Goal: Task Accomplishment & Management: Use online tool/utility

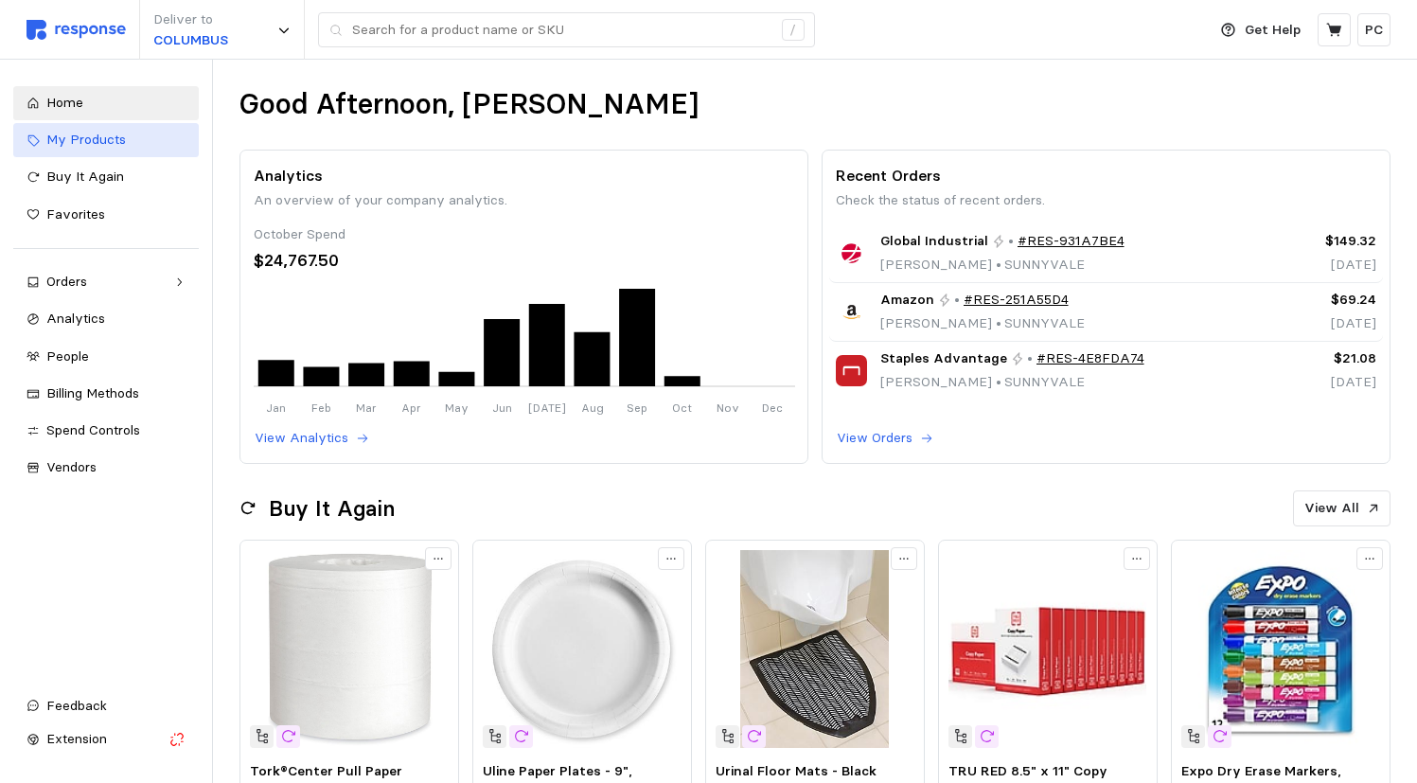
click at [81, 148] on div "My Products" at bounding box center [115, 140] width 139 height 21
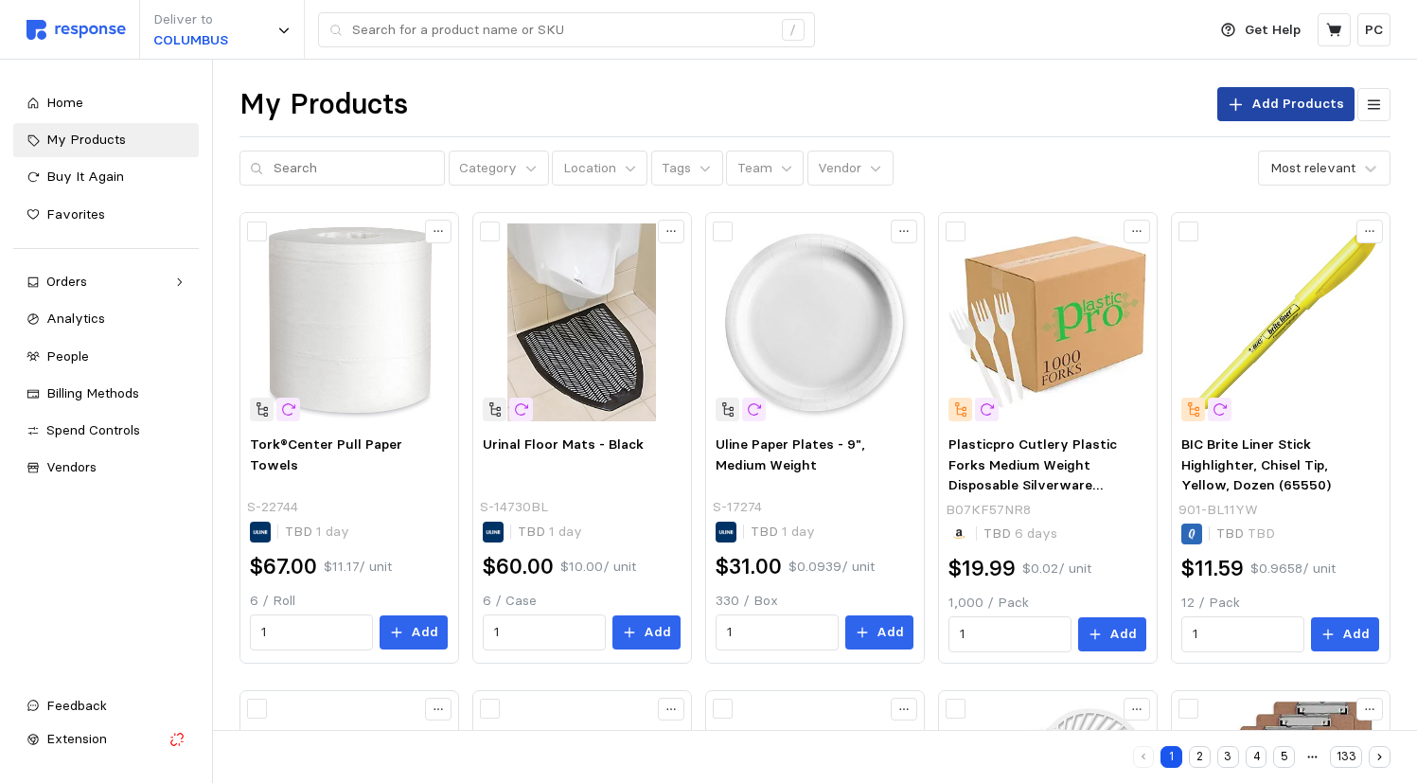
click at [1286, 113] on p "Add Products" at bounding box center [1298, 104] width 93 height 21
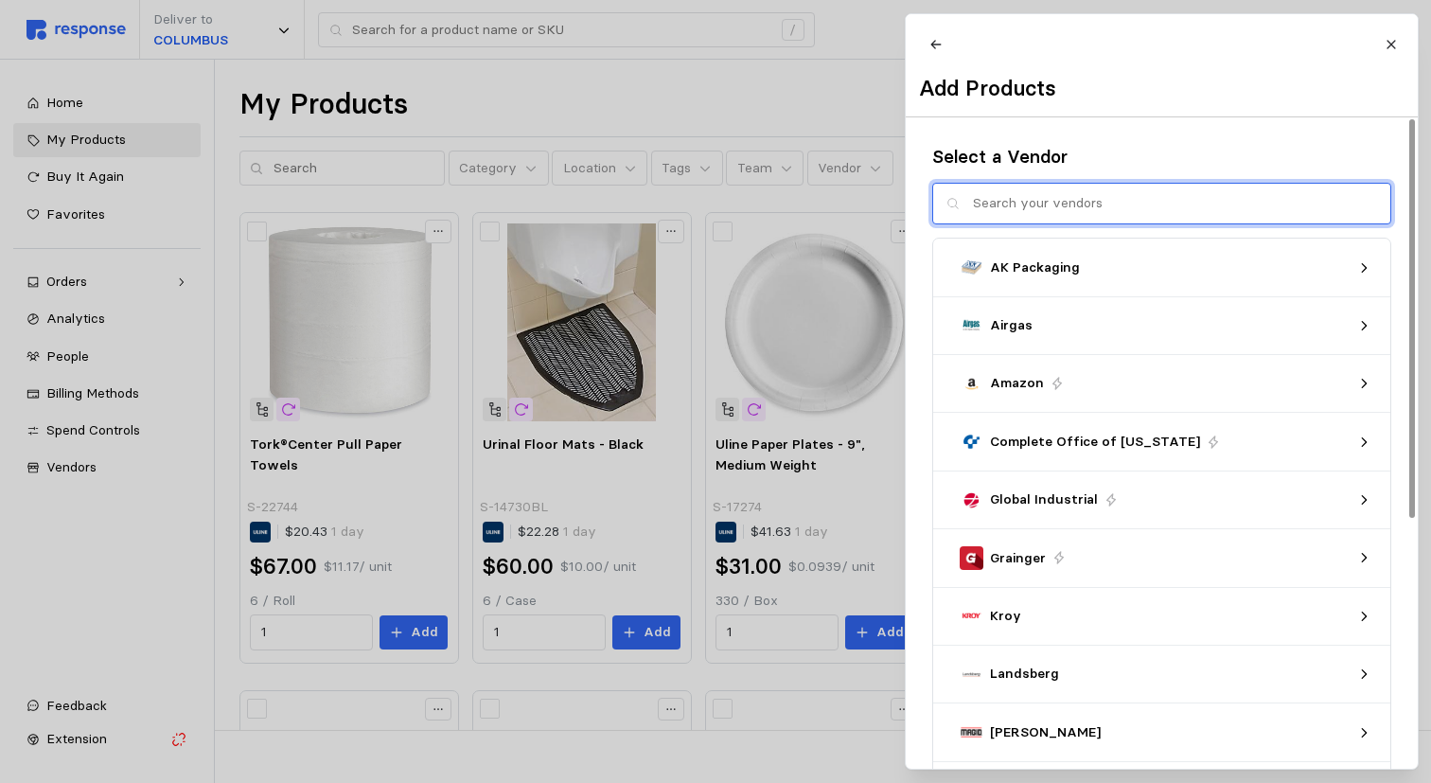
click at [1111, 210] on input "text" at bounding box center [1175, 204] width 404 height 41
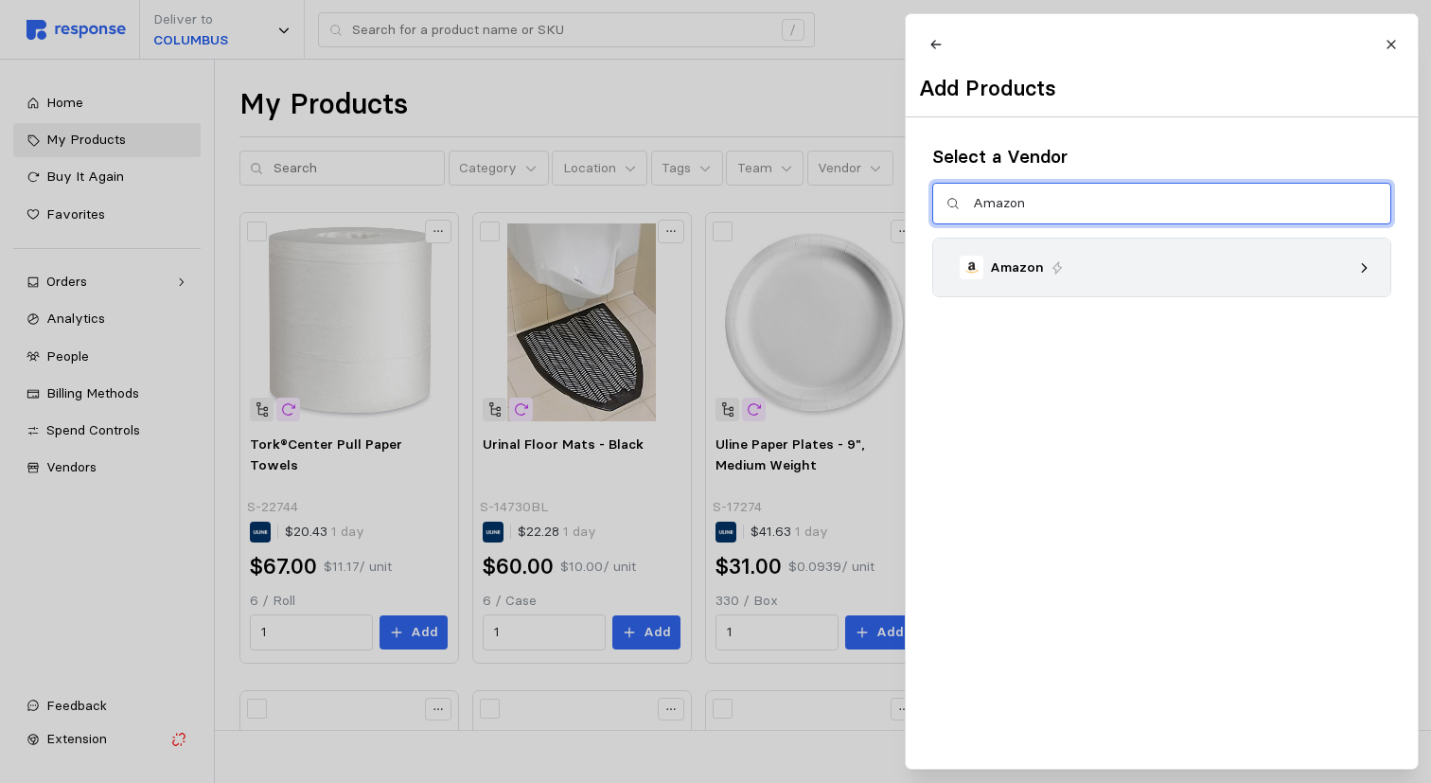
type input "Amazon"
click at [1364, 275] on icon at bounding box center [1363, 267] width 13 height 13
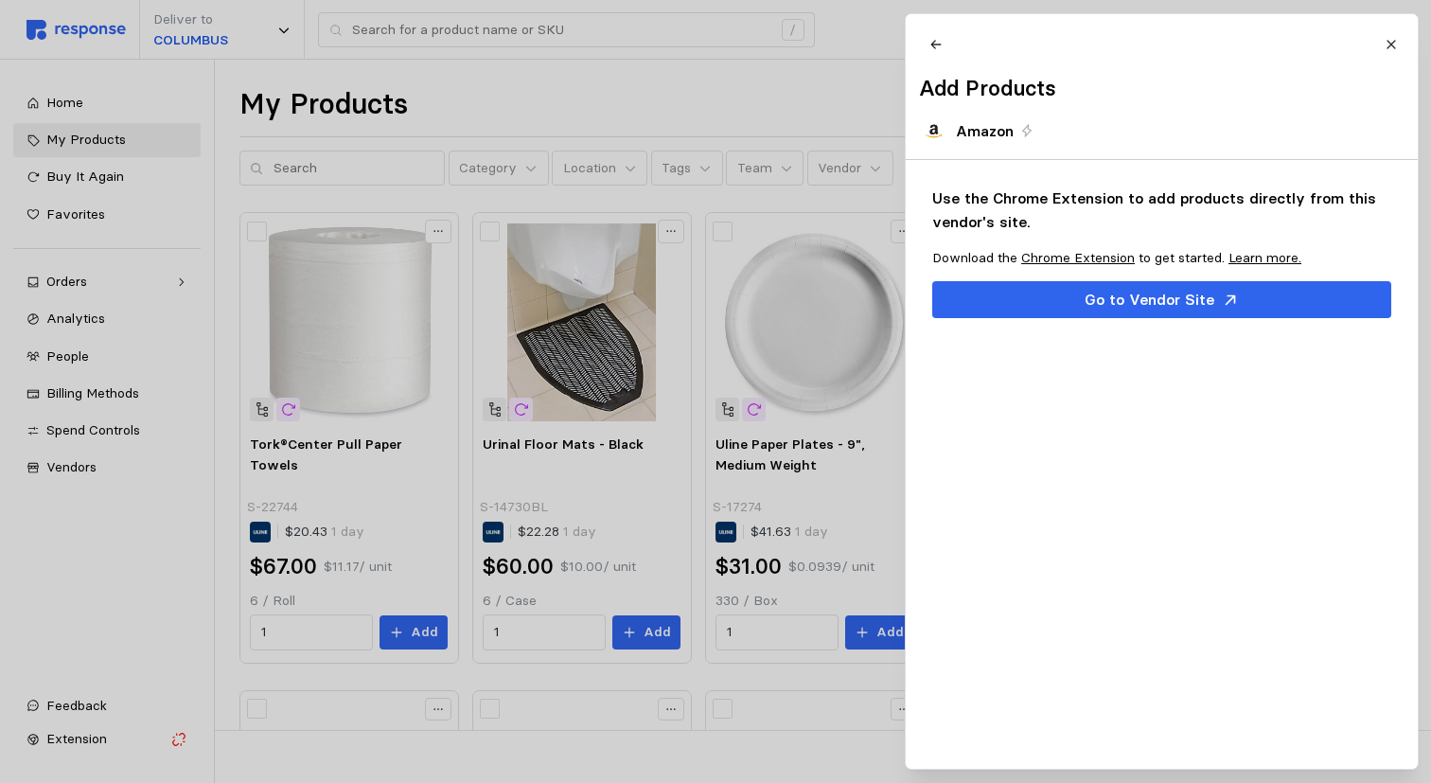
click at [1100, 266] on link "Chrome Extension" at bounding box center [1079, 257] width 114 height 17
click at [936, 44] on icon at bounding box center [935, 44] width 13 height 13
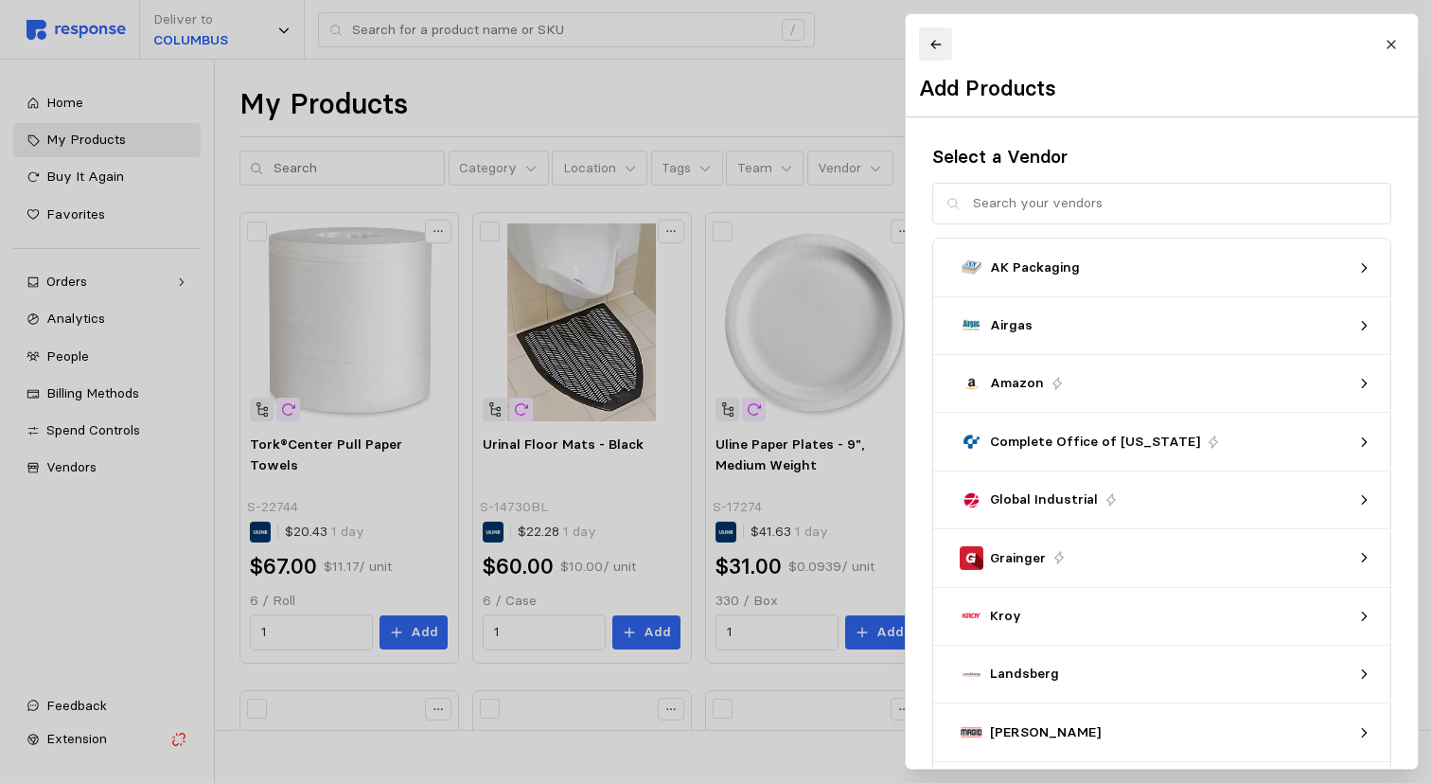
click at [930, 38] on icon at bounding box center [935, 44] width 13 height 13
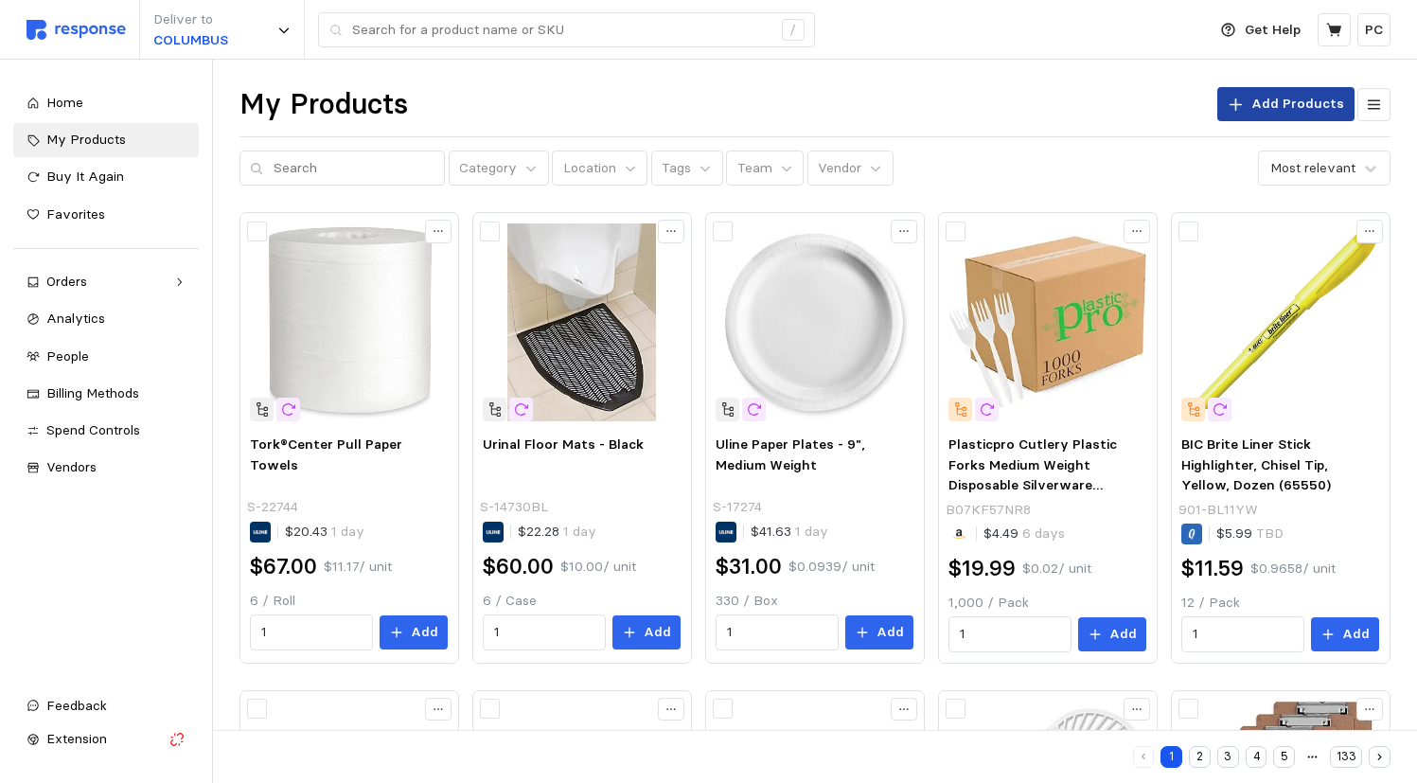
click at [1306, 107] on p "Add Products" at bounding box center [1298, 104] width 93 height 21
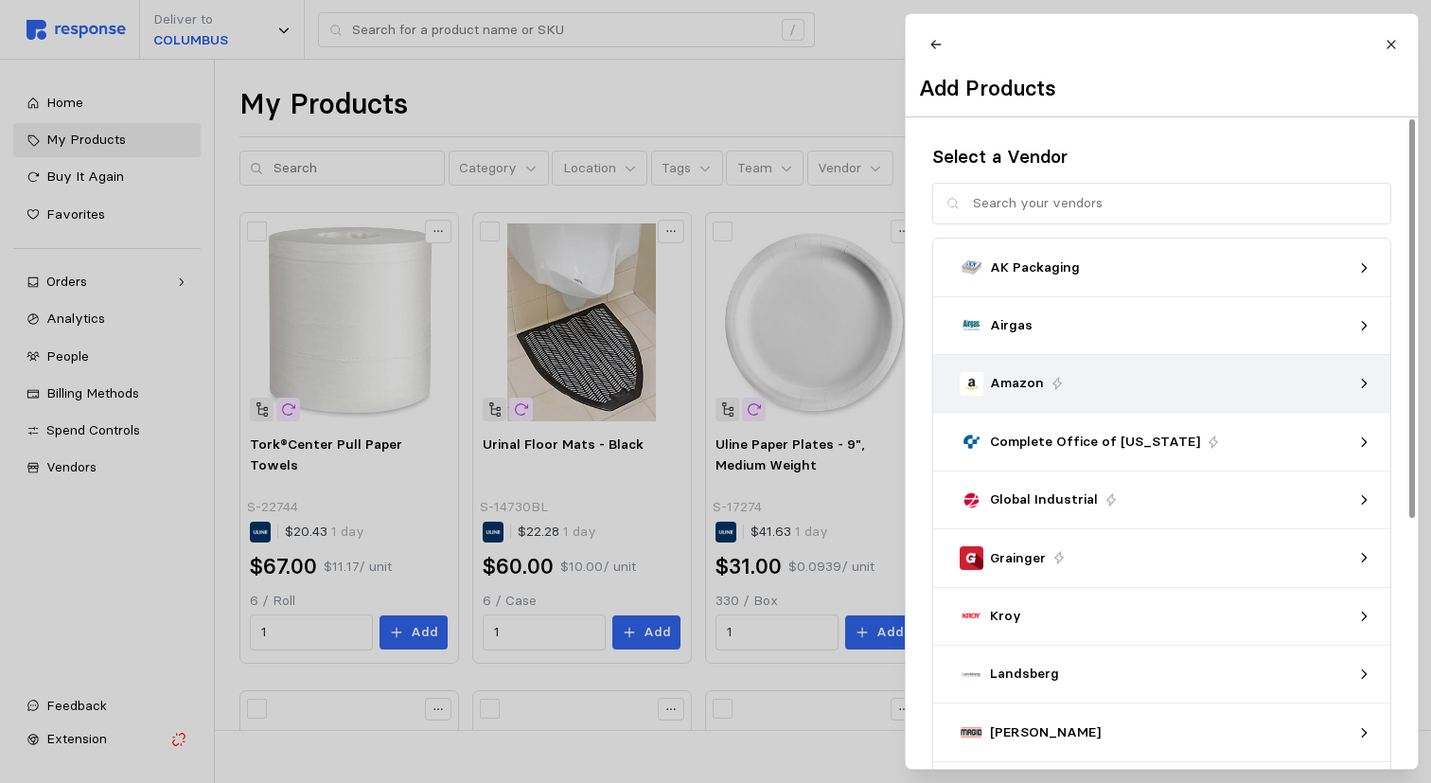
click at [1354, 402] on div "Amazon" at bounding box center [1155, 383] width 404 height 37
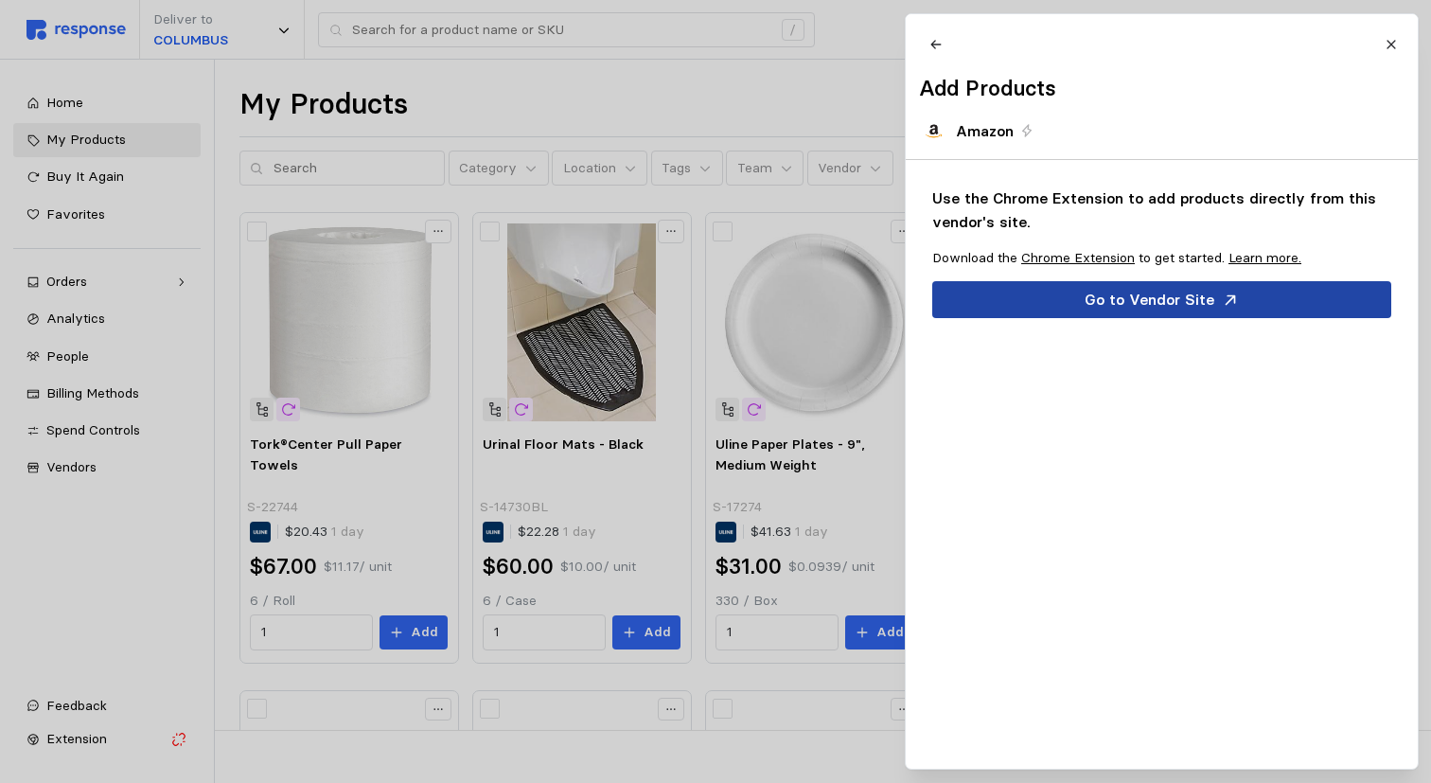
click at [1175, 311] on p "Go to Vendor Site" at bounding box center [1150, 300] width 130 height 24
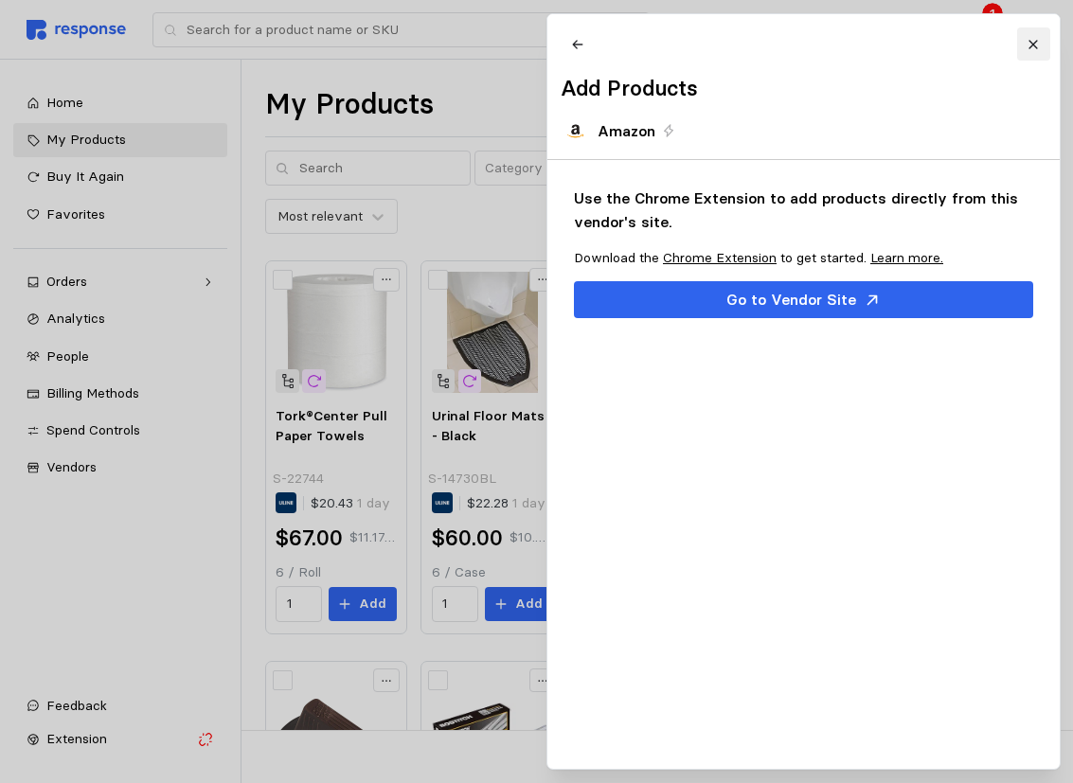
click at [1032, 40] on icon at bounding box center [1032, 44] width 13 height 13
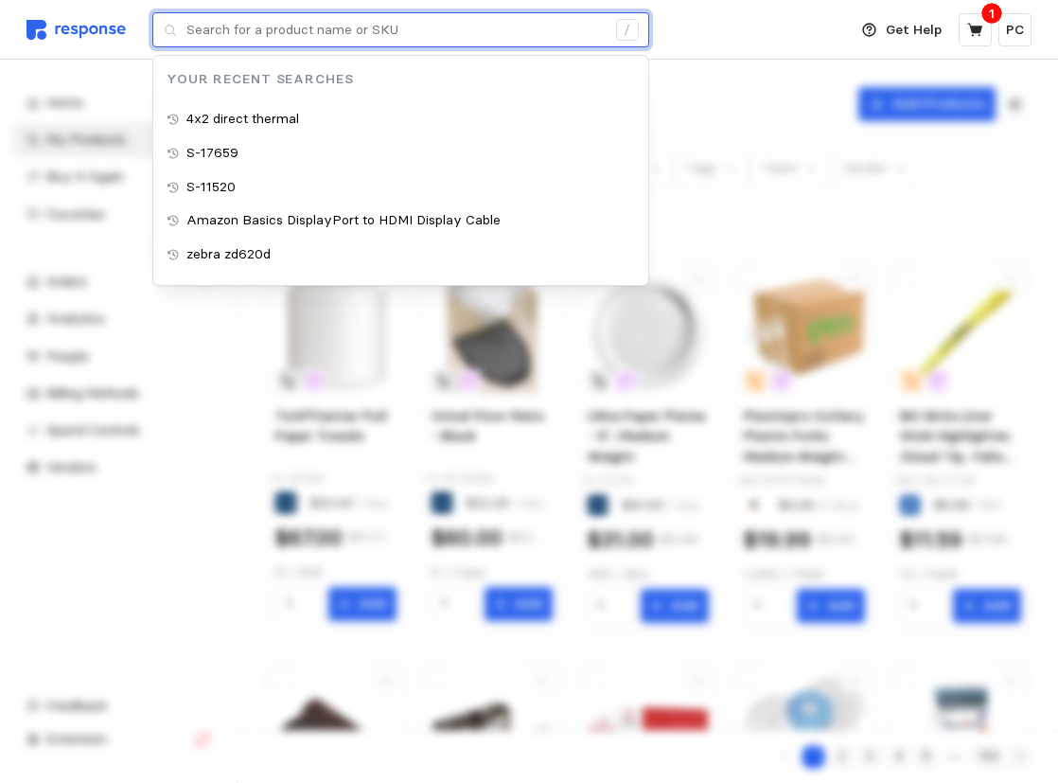
click at [306, 15] on input "text" at bounding box center [396, 30] width 419 height 34
paste input "B08521653Q"
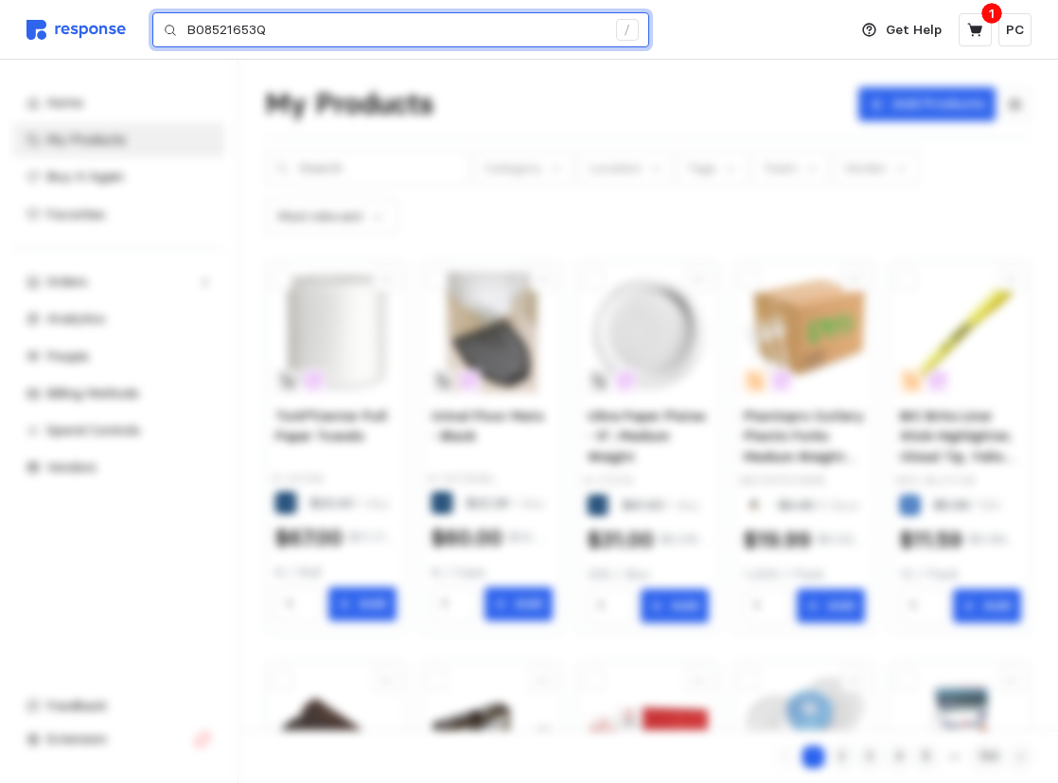
type input "B08521653Q"
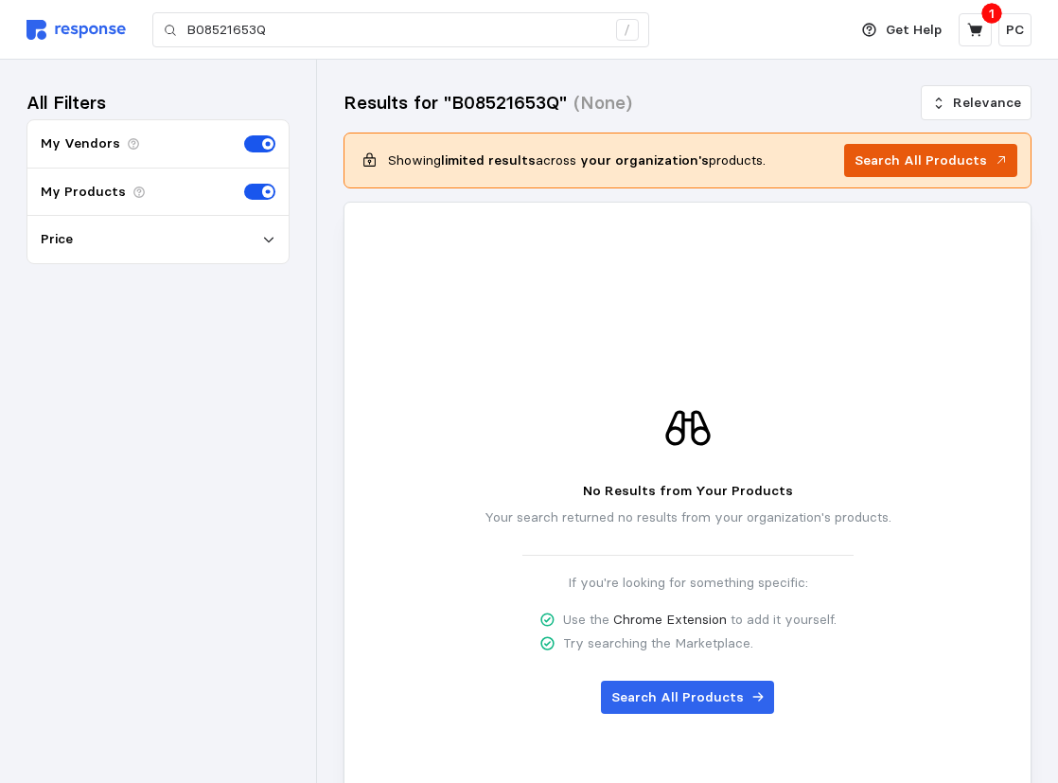
click at [927, 156] on p "Search All Products" at bounding box center [921, 161] width 133 height 21
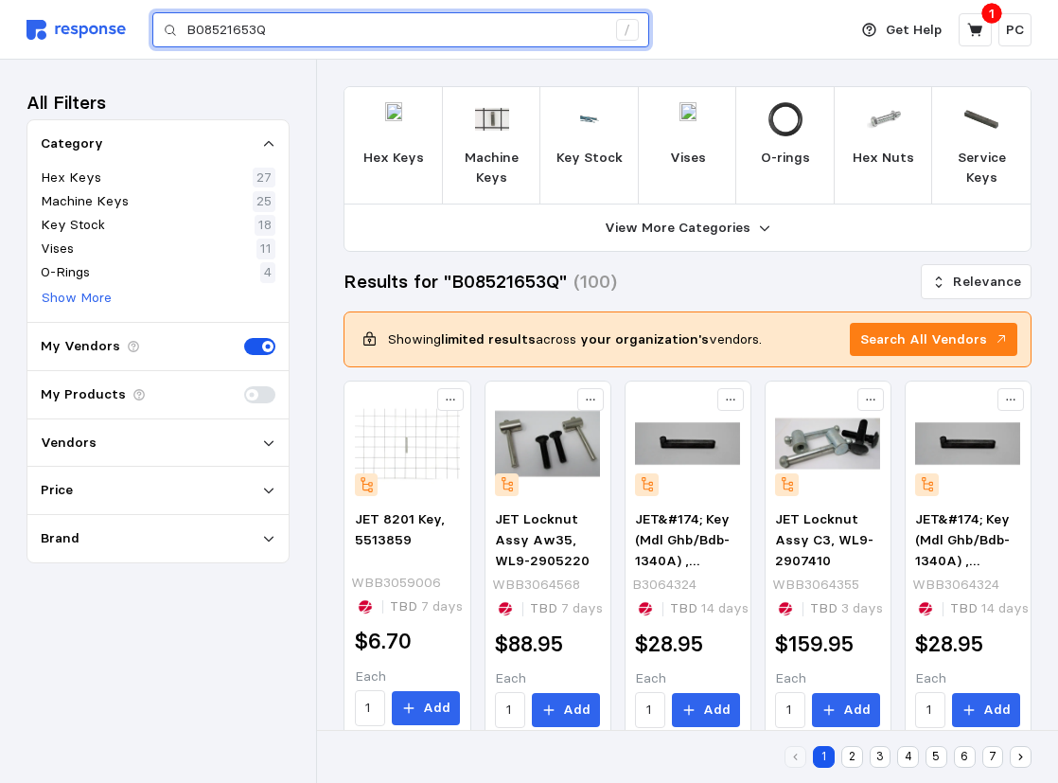
click at [293, 44] on input "B08521653Q" at bounding box center [396, 30] width 419 height 34
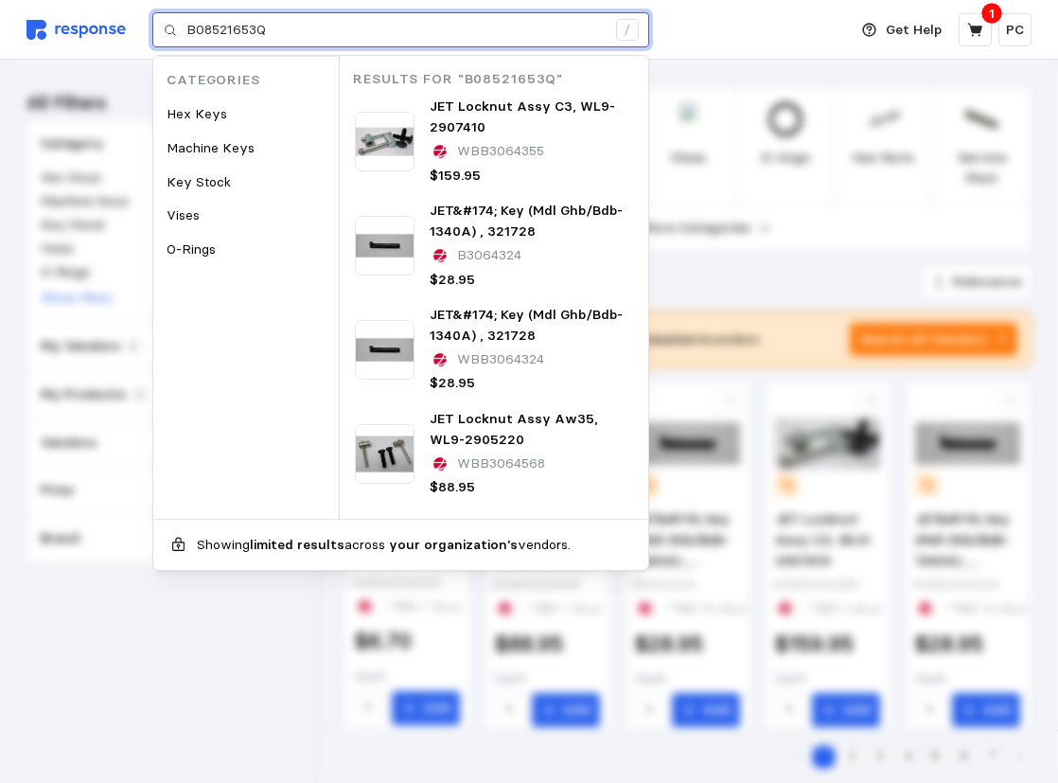
click at [434, 38] on input "B08521653Q" at bounding box center [396, 30] width 419 height 34
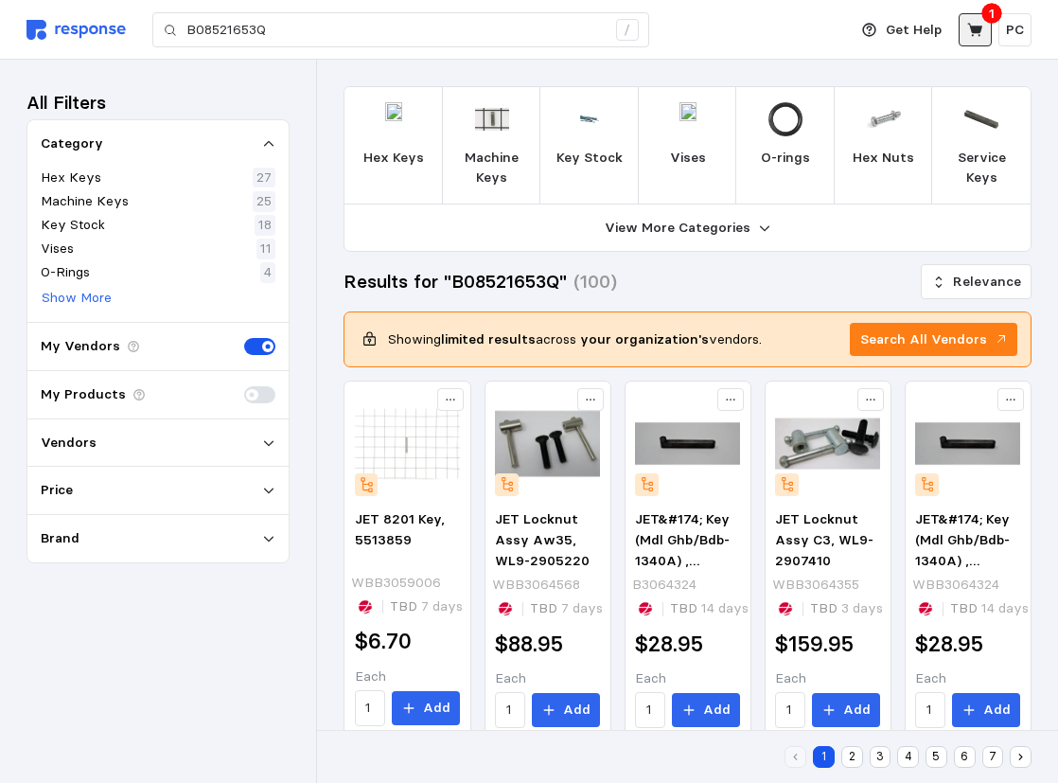
click at [970, 34] on icon at bounding box center [976, 30] width 17 height 17
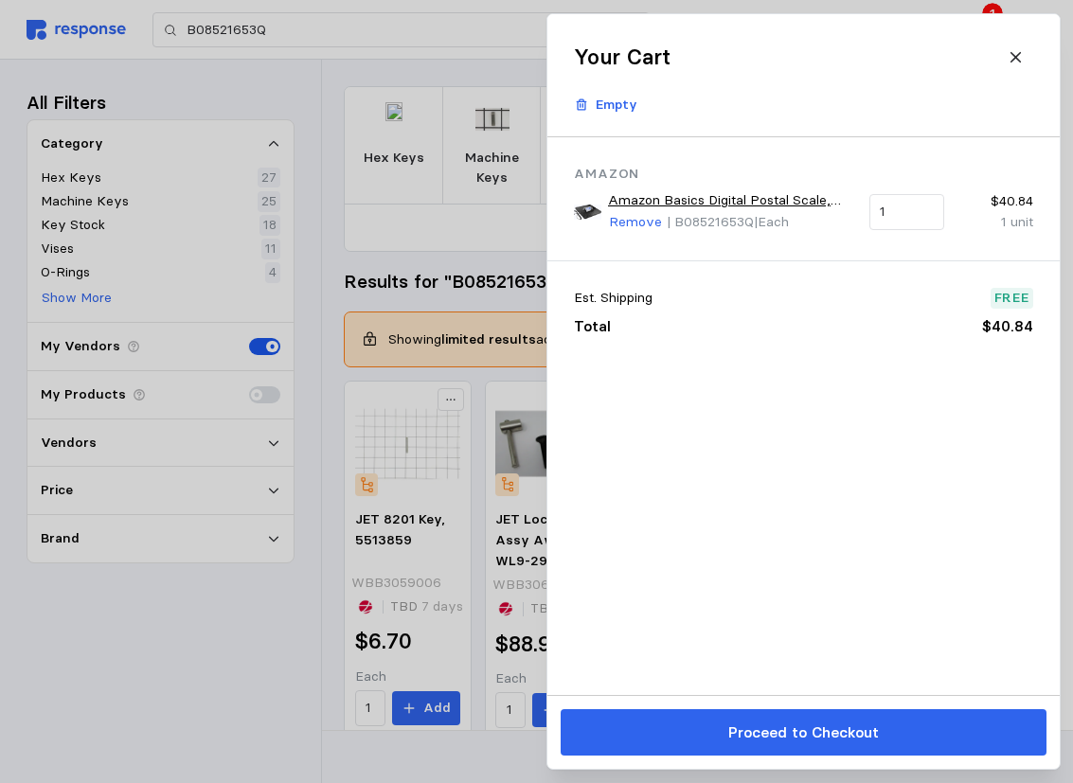
click at [707, 204] on link "Amazon Basics Digital Postal Scale, Heavy Duty Weighing Platform for Packages, …" at bounding box center [732, 200] width 248 height 21
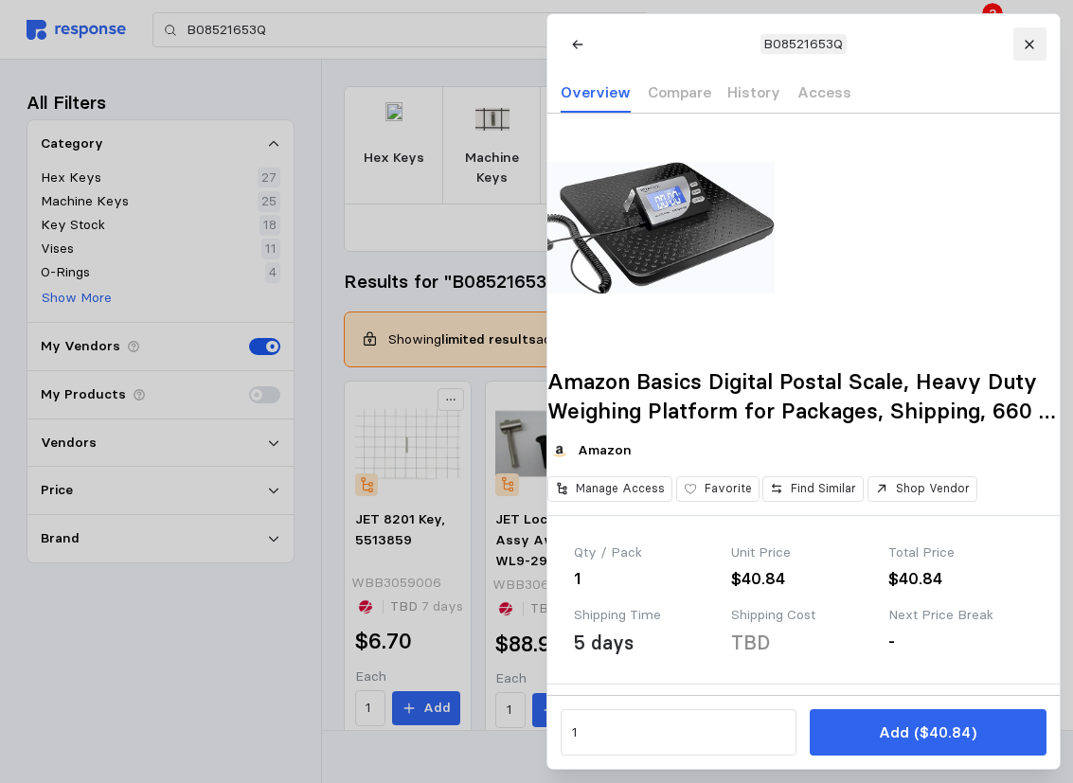
click at [1030, 50] on button at bounding box center [1028, 43] width 33 height 33
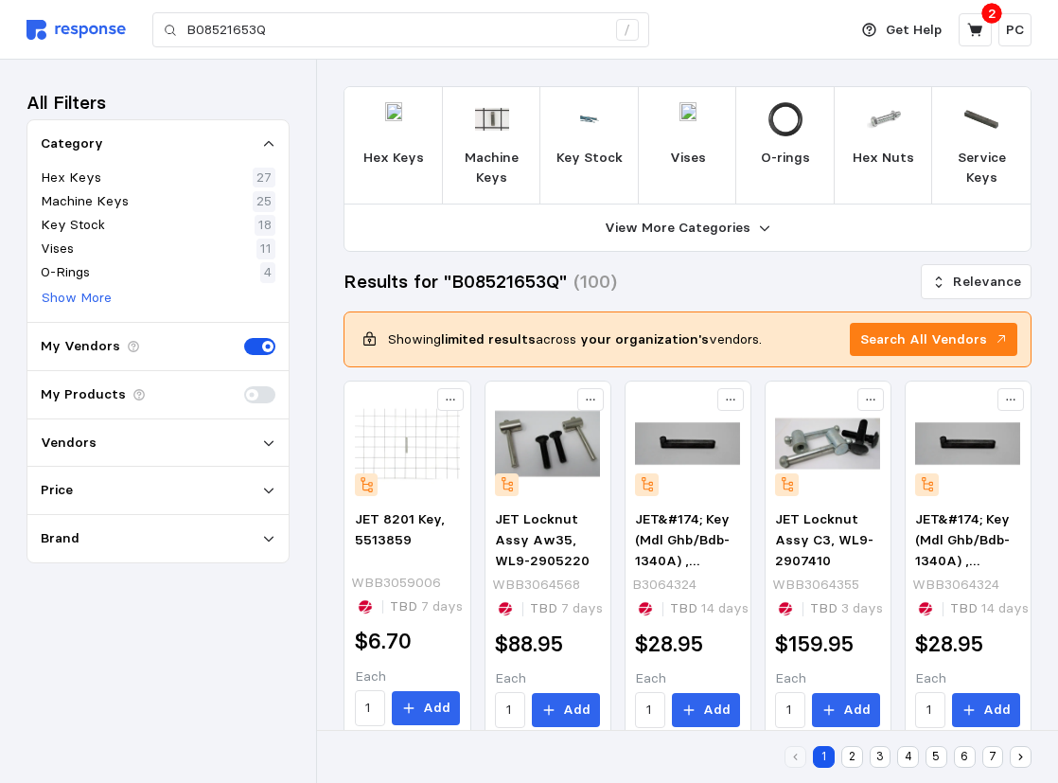
click at [49, 23] on img at bounding box center [76, 30] width 99 height 20
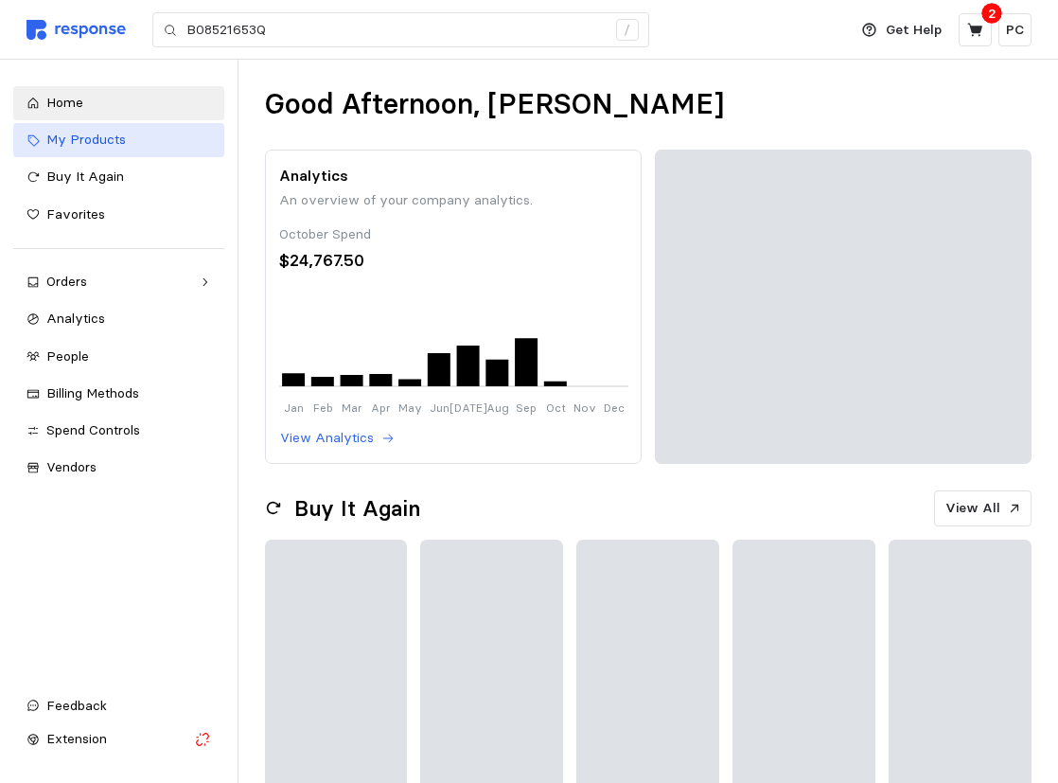
click at [52, 153] on link "My Products" at bounding box center [118, 140] width 211 height 34
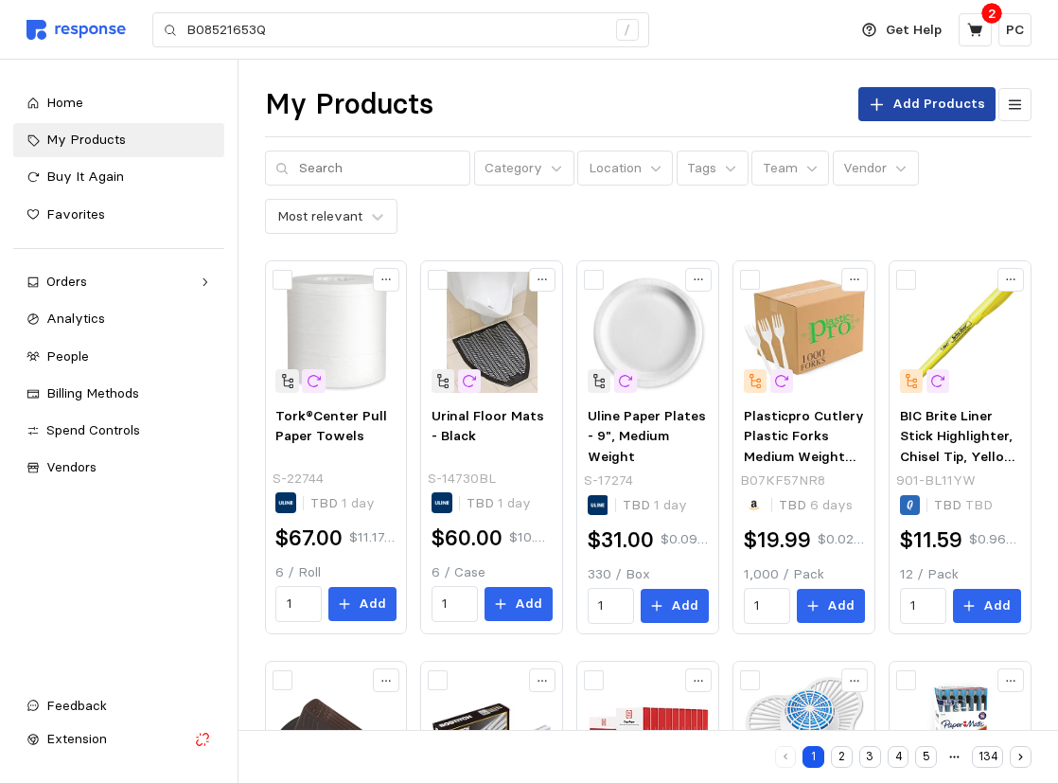
click at [923, 103] on p "Add Products" at bounding box center [939, 104] width 93 height 21
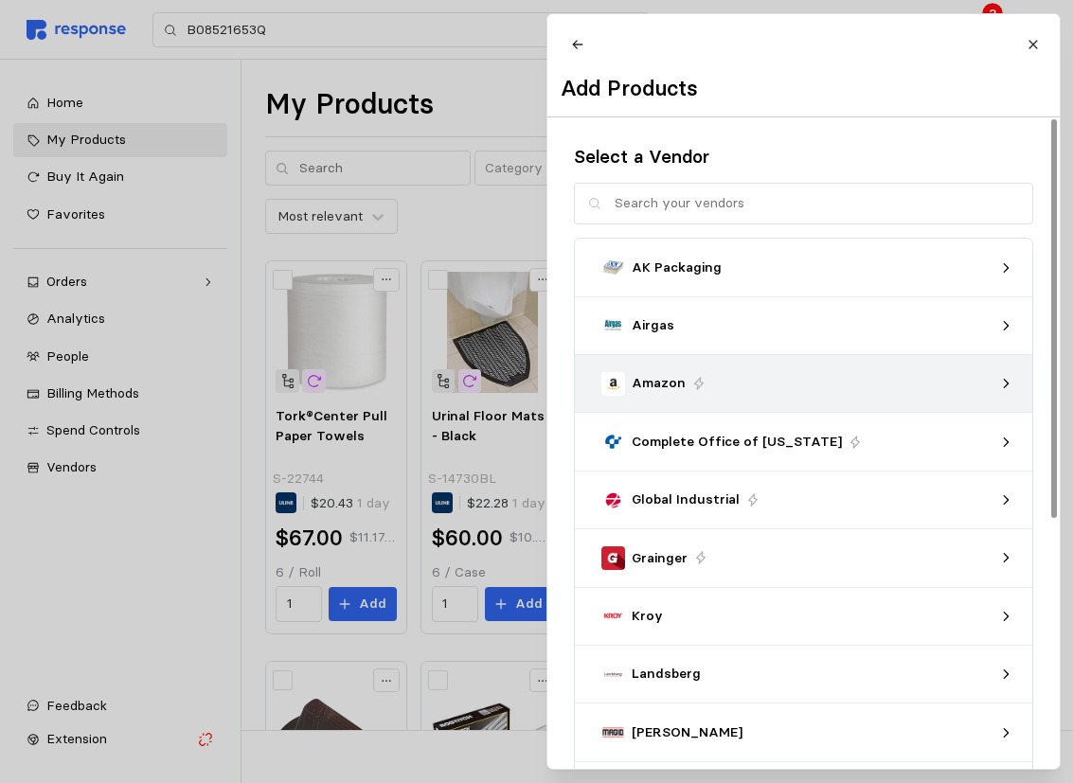
click at [960, 396] on div "Amazon" at bounding box center [796, 384] width 391 height 24
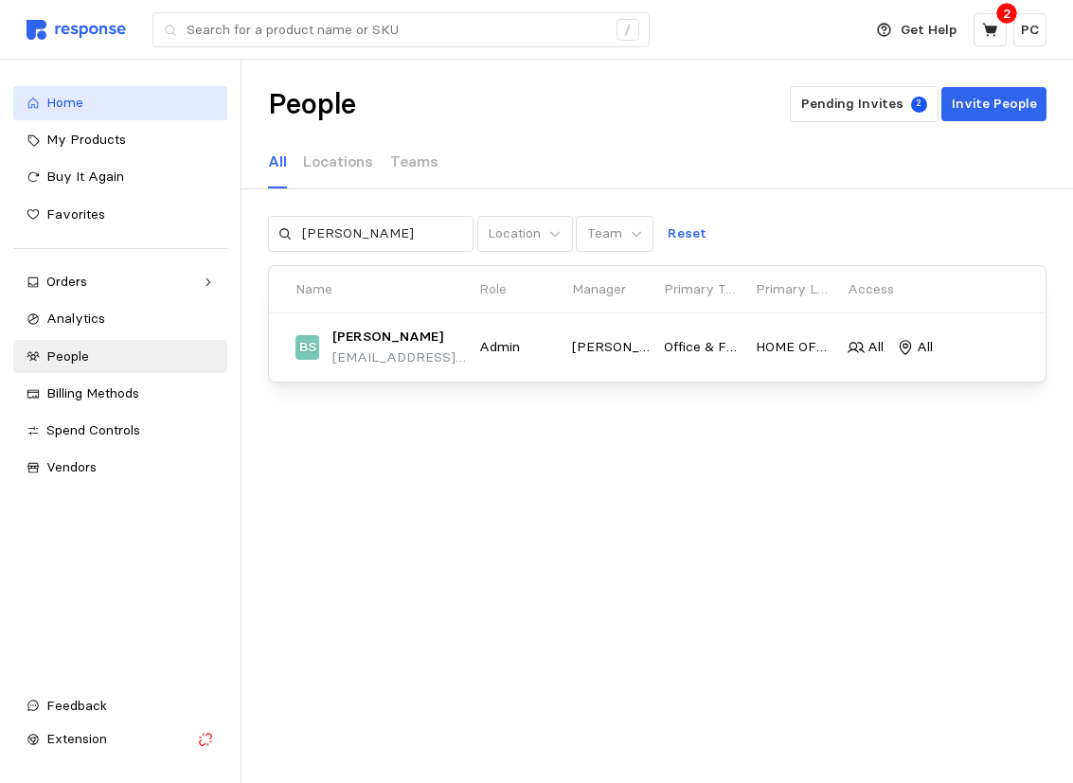
click at [76, 101] on span "Home" at bounding box center [64, 102] width 37 height 17
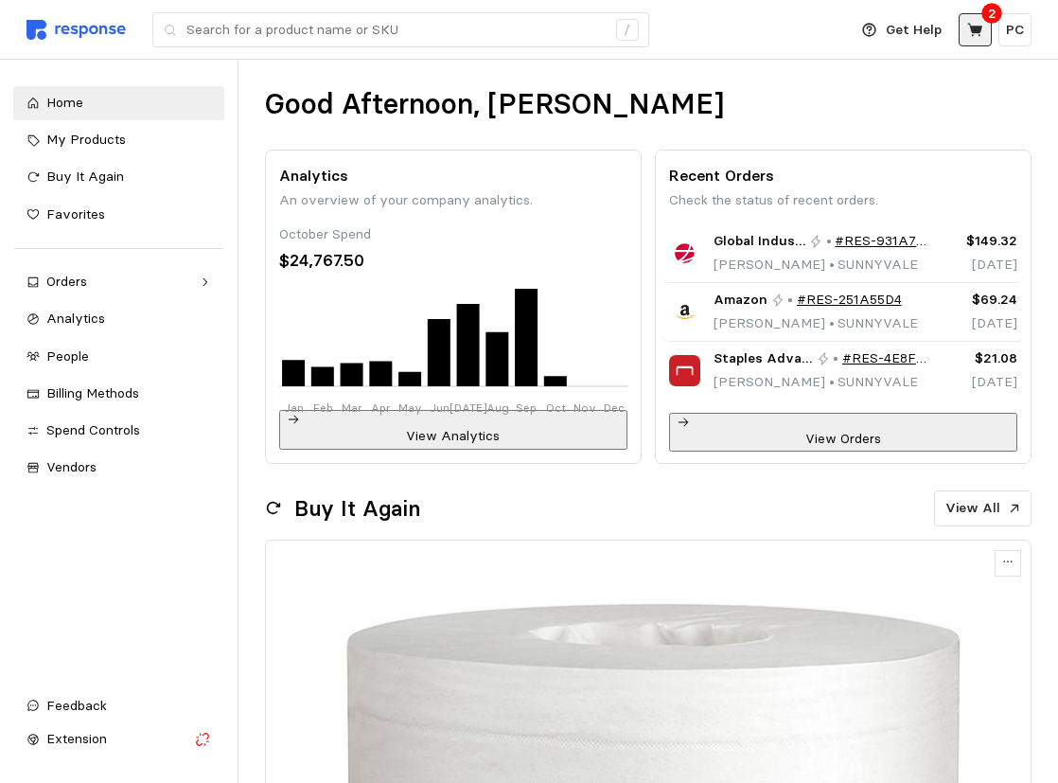
click at [980, 30] on icon at bounding box center [975, 29] width 15 height 13
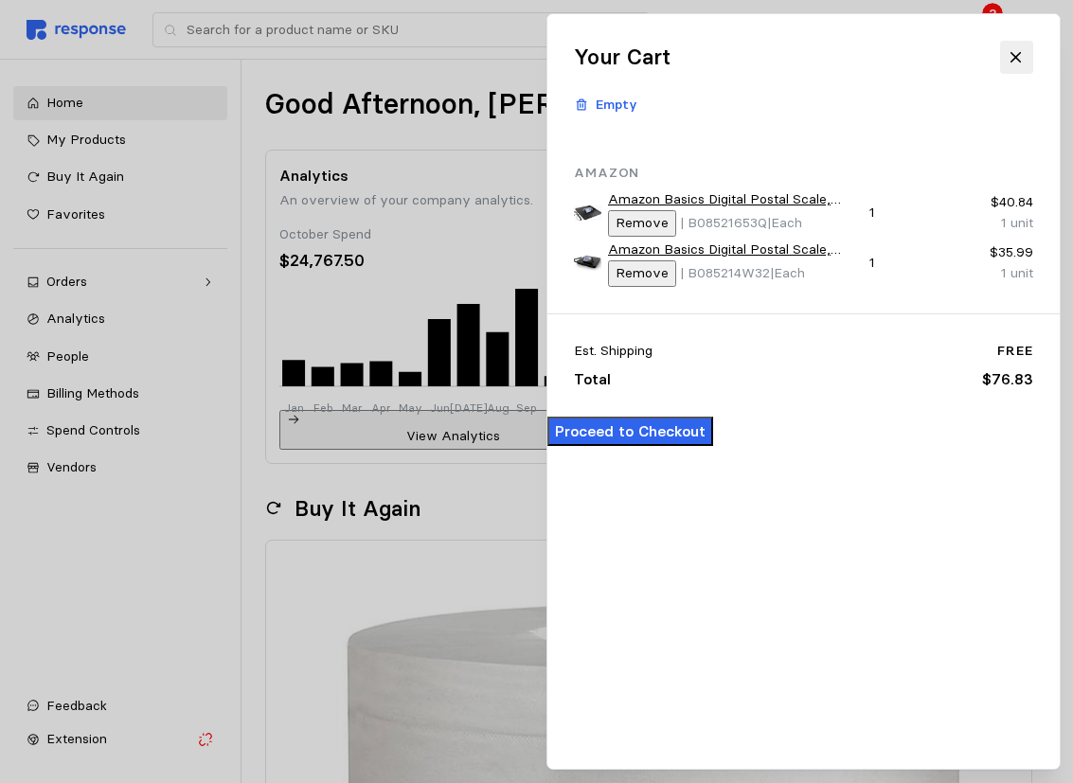
click at [736, 81] on div "Your Cart Empty" at bounding box center [803, 75] width 486 height 96
